Goal: Information Seeking & Learning: Find specific page/section

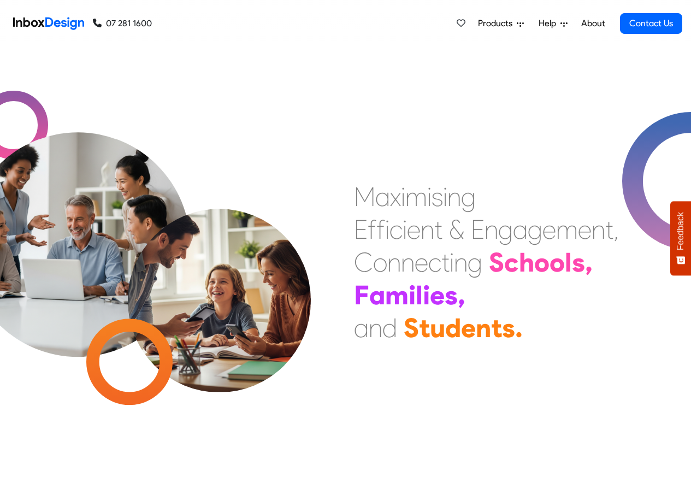
click at [501, 24] on span "Products" at bounding box center [497, 23] width 39 height 13
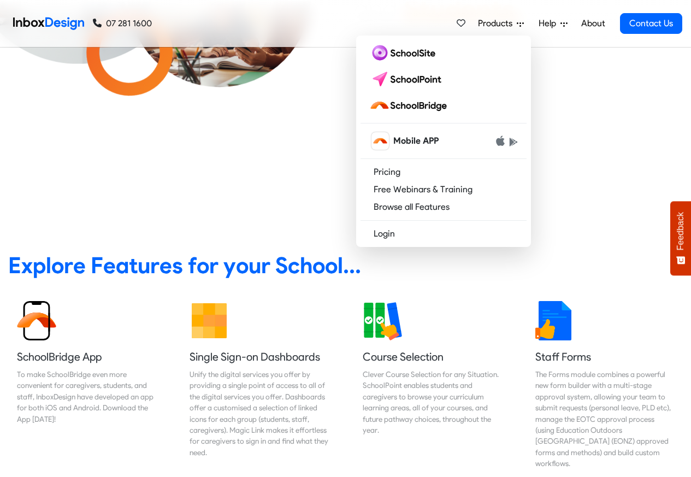
scroll to position [328, 0]
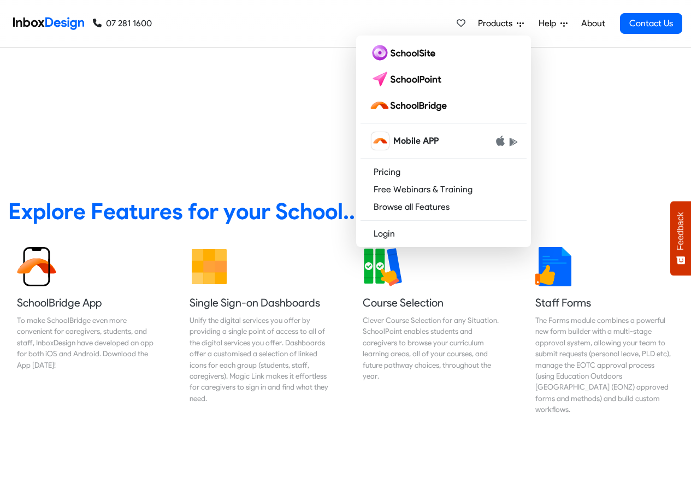
click at [30, 22] on img at bounding box center [48, 24] width 71 height 22
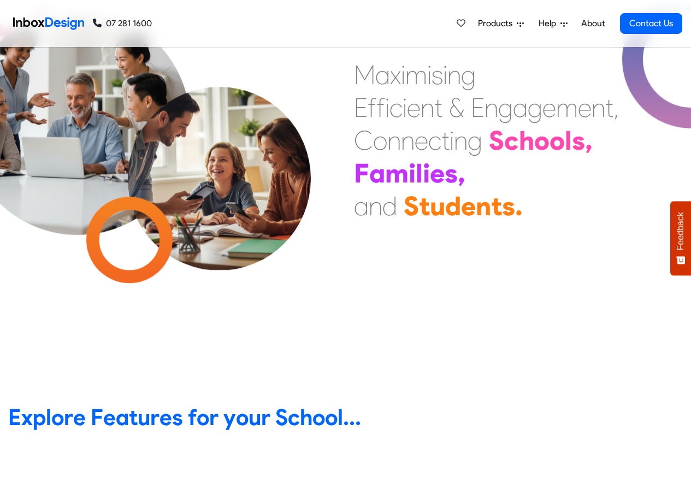
scroll to position [459, 0]
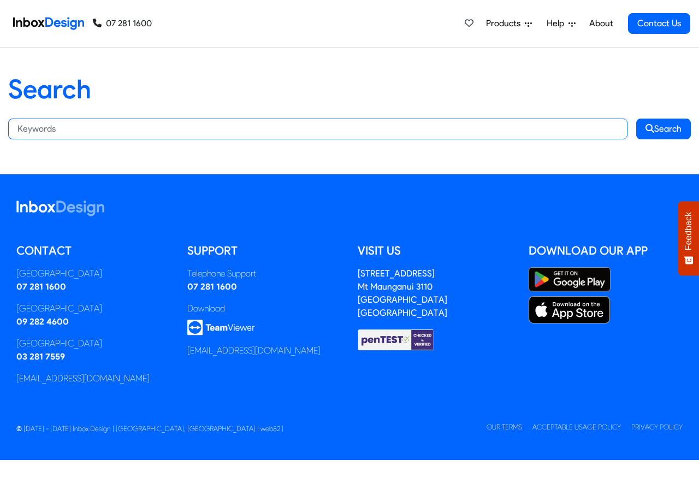
click at [85, 128] on input "Search:" at bounding box center [317, 129] width 619 height 21
paste input "bespoke"
type input "bespoke"
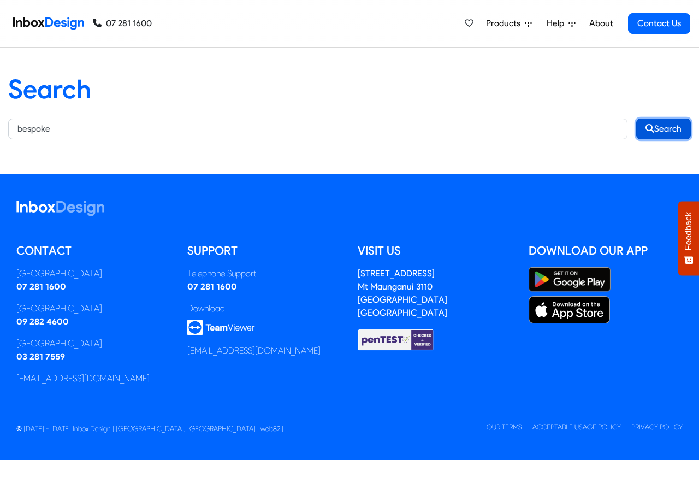
click at [666, 128] on button "Search" at bounding box center [663, 129] width 55 height 21
